Goal: Task Accomplishment & Management: Manage account settings

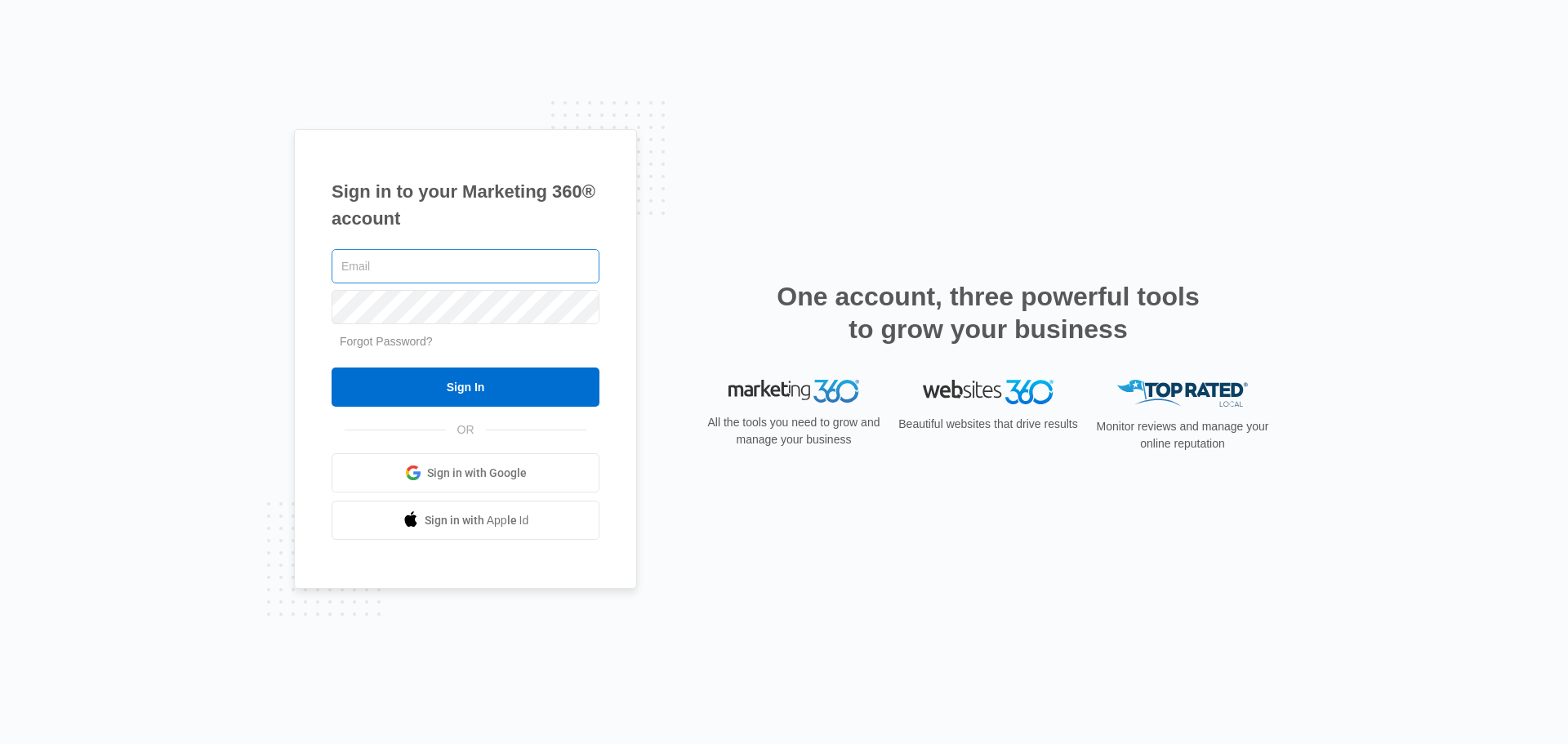
click at [510, 268] on input "text" at bounding box center [465, 266] width 267 height 34
type input "[EMAIL_ADDRESS][DOMAIN_NAME]"
click at [331, 368] on input "Sign In" at bounding box center [465, 387] width 267 height 39
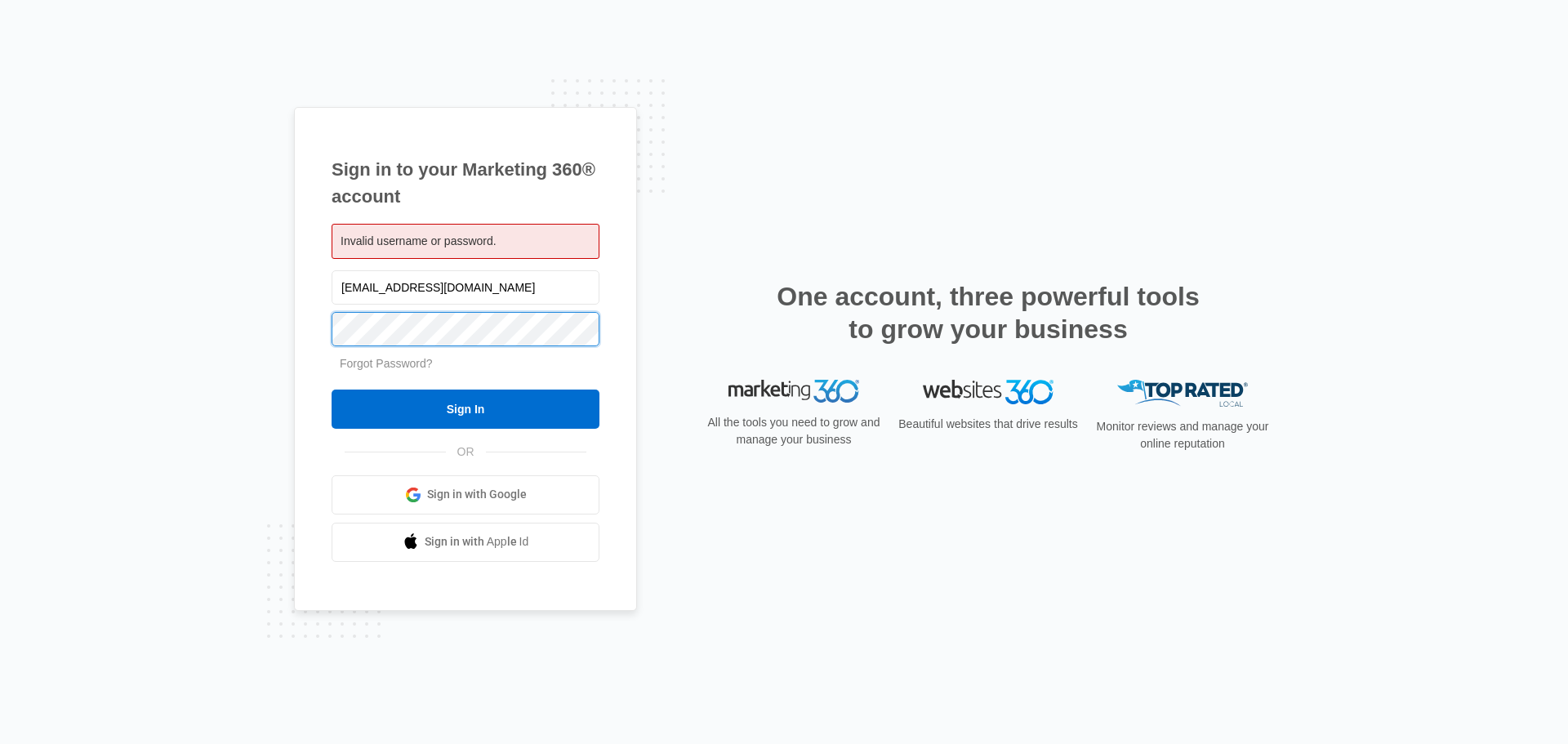
click at [331, 390] on input "Sign In" at bounding box center [465, 410] width 267 height 39
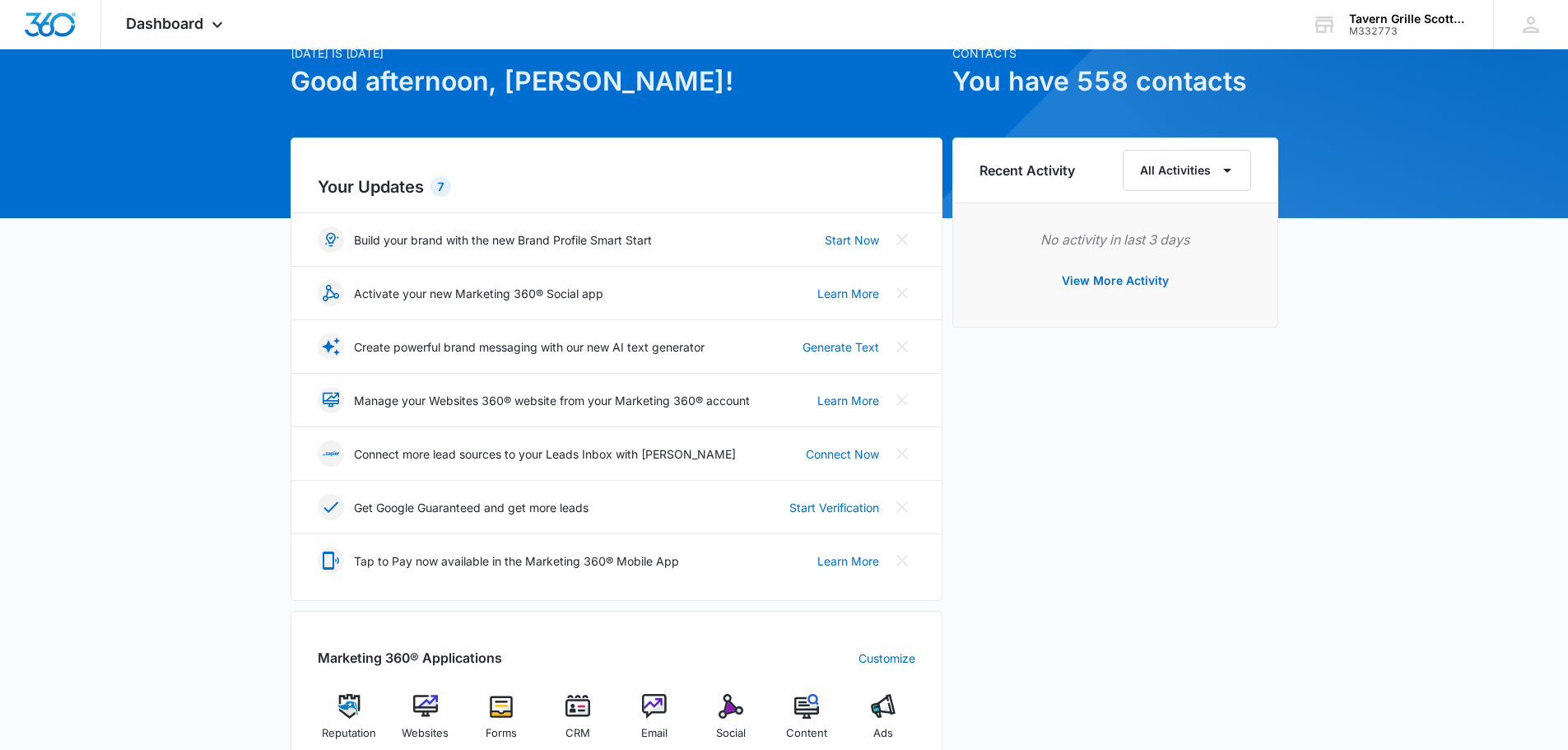
scroll to position [82, 0]
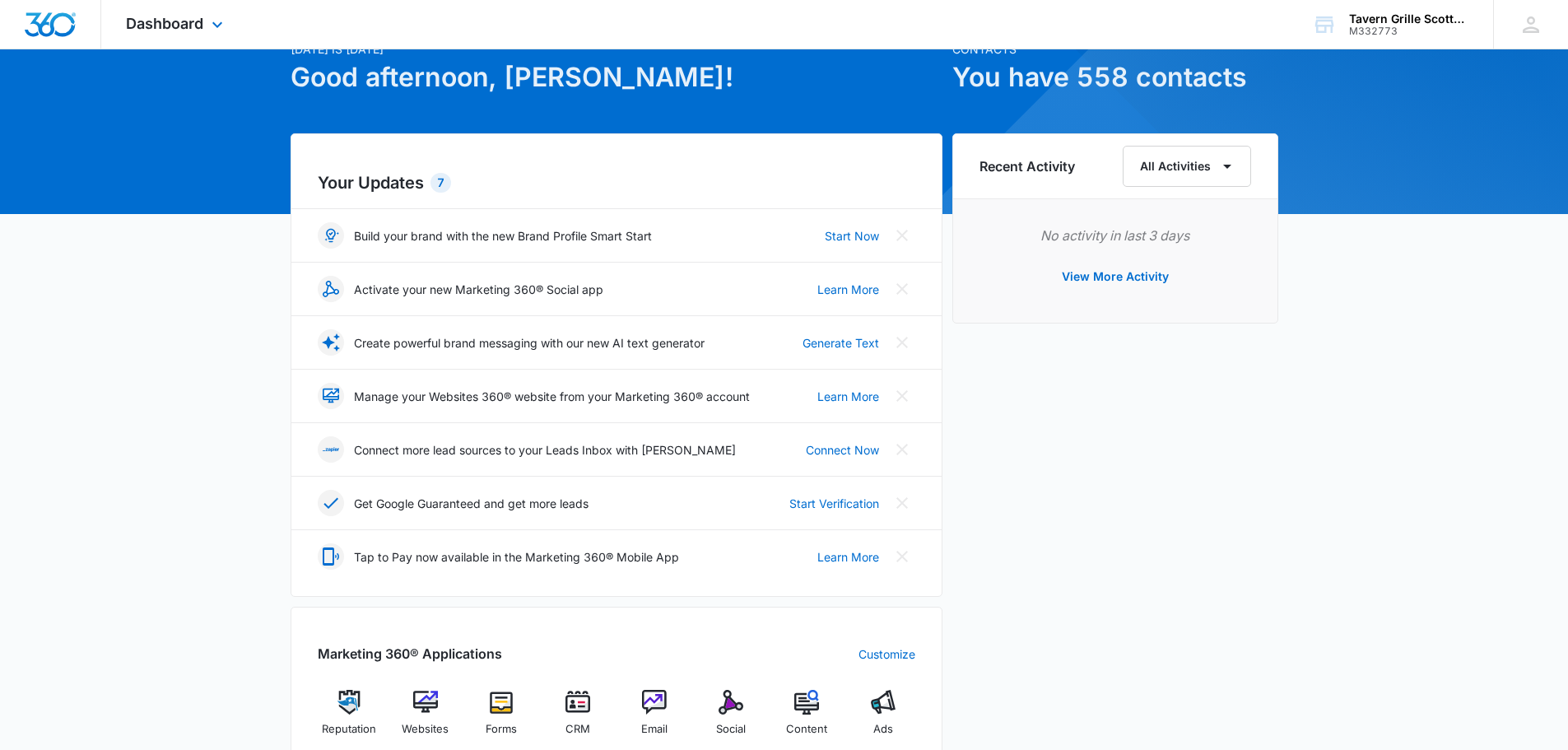
click at [212, 36] on div "Dashboard Apps Reputation Websites Forms CRM Email Social Content Ads Intellige…" at bounding box center [176, 24] width 151 height 49
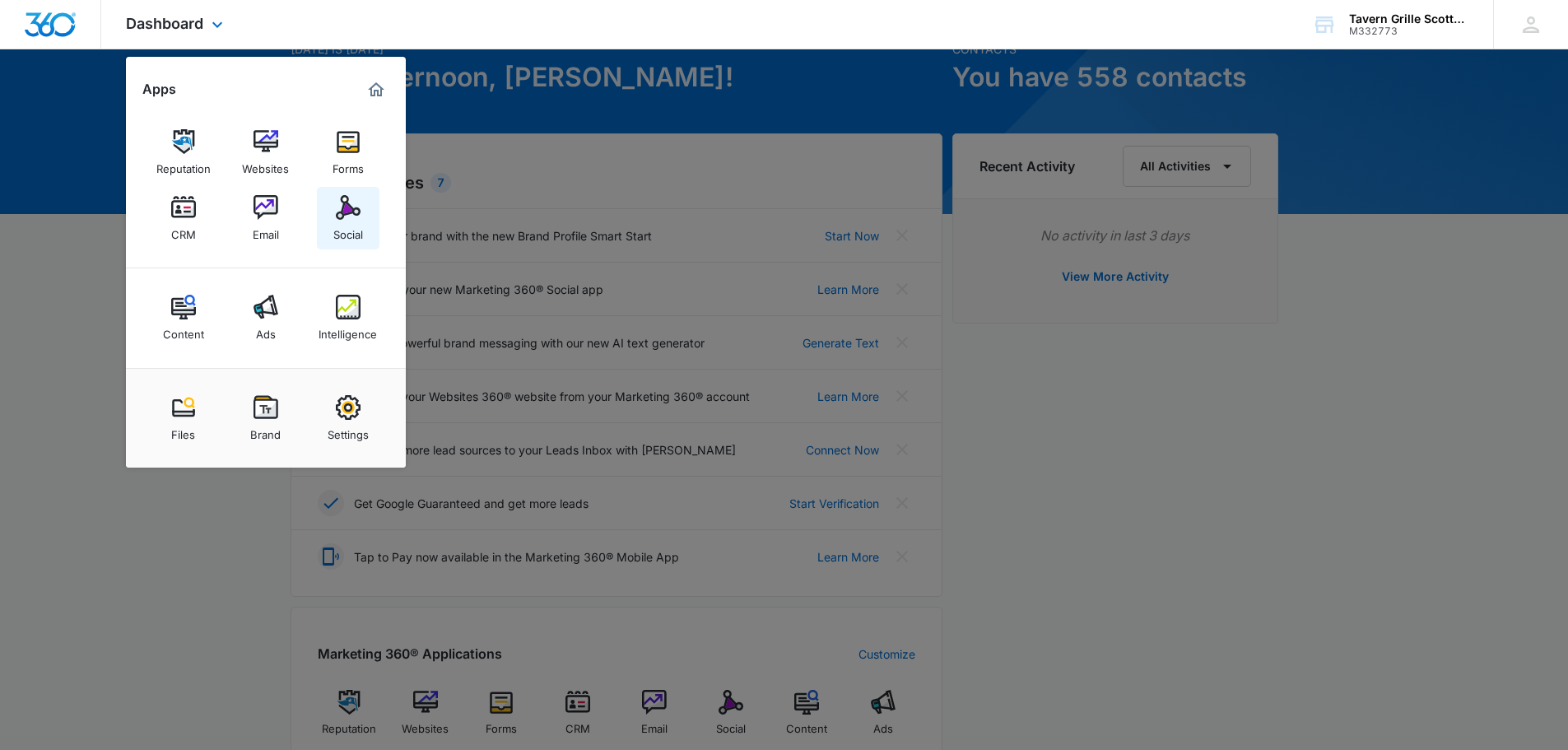
click at [340, 201] on img at bounding box center [348, 207] width 24 height 24
